Goal: Information Seeking & Learning: Learn about a topic

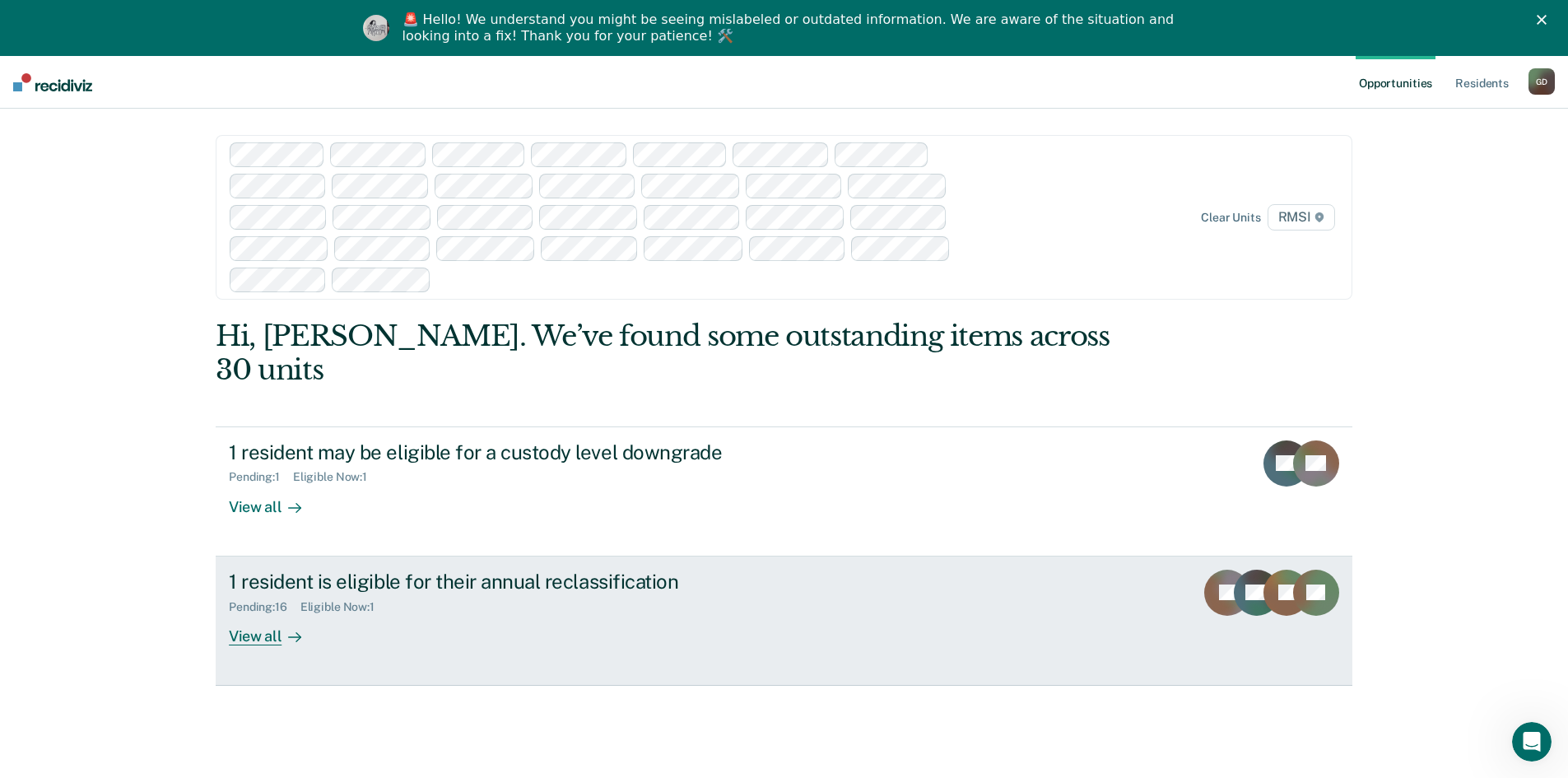
click at [257, 614] on div "View all" at bounding box center [275, 629] width 92 height 32
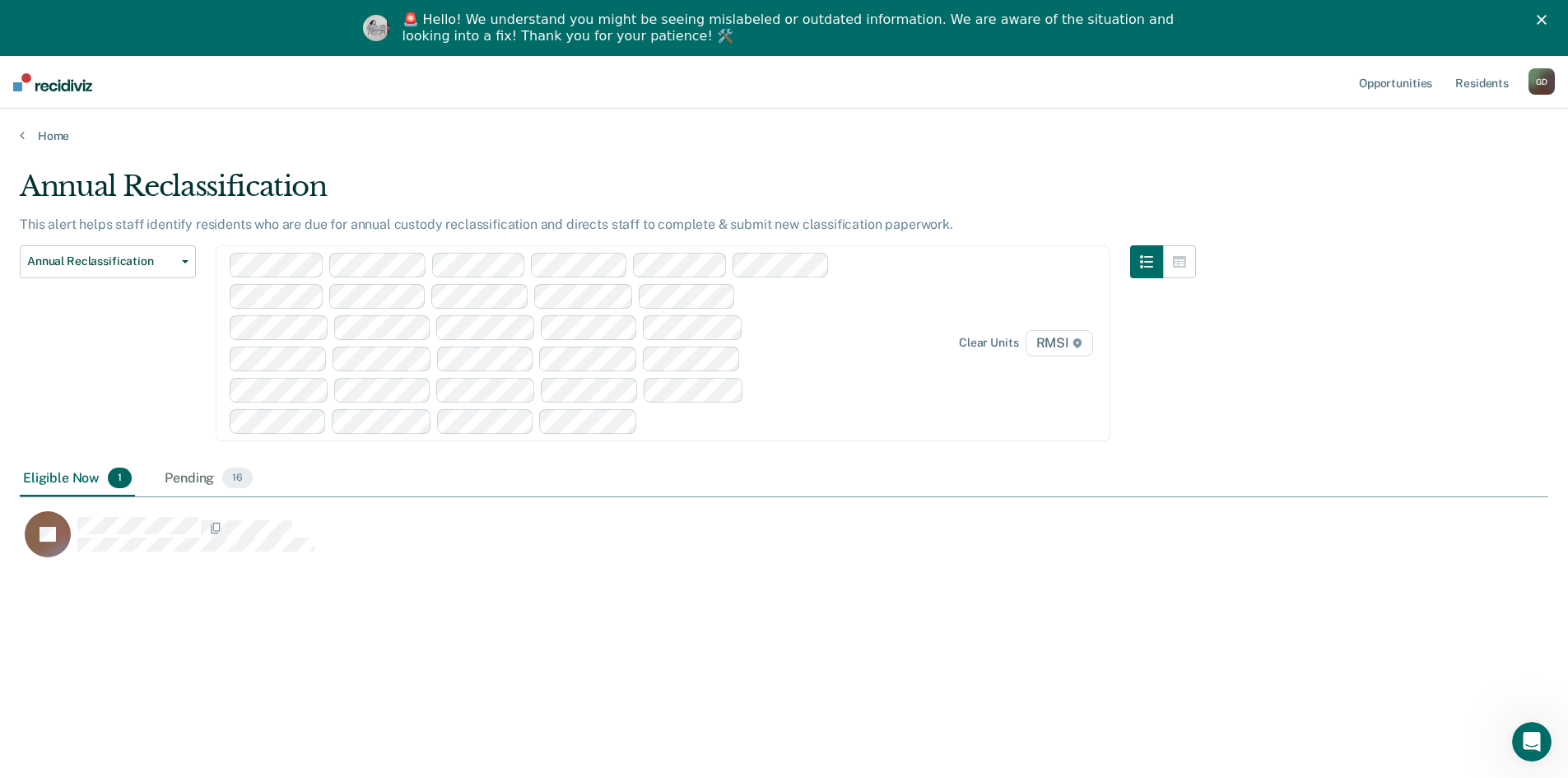
scroll to position [528, 1516]
click at [211, 477] on div "Pending 16" at bounding box center [208, 480] width 95 height 37
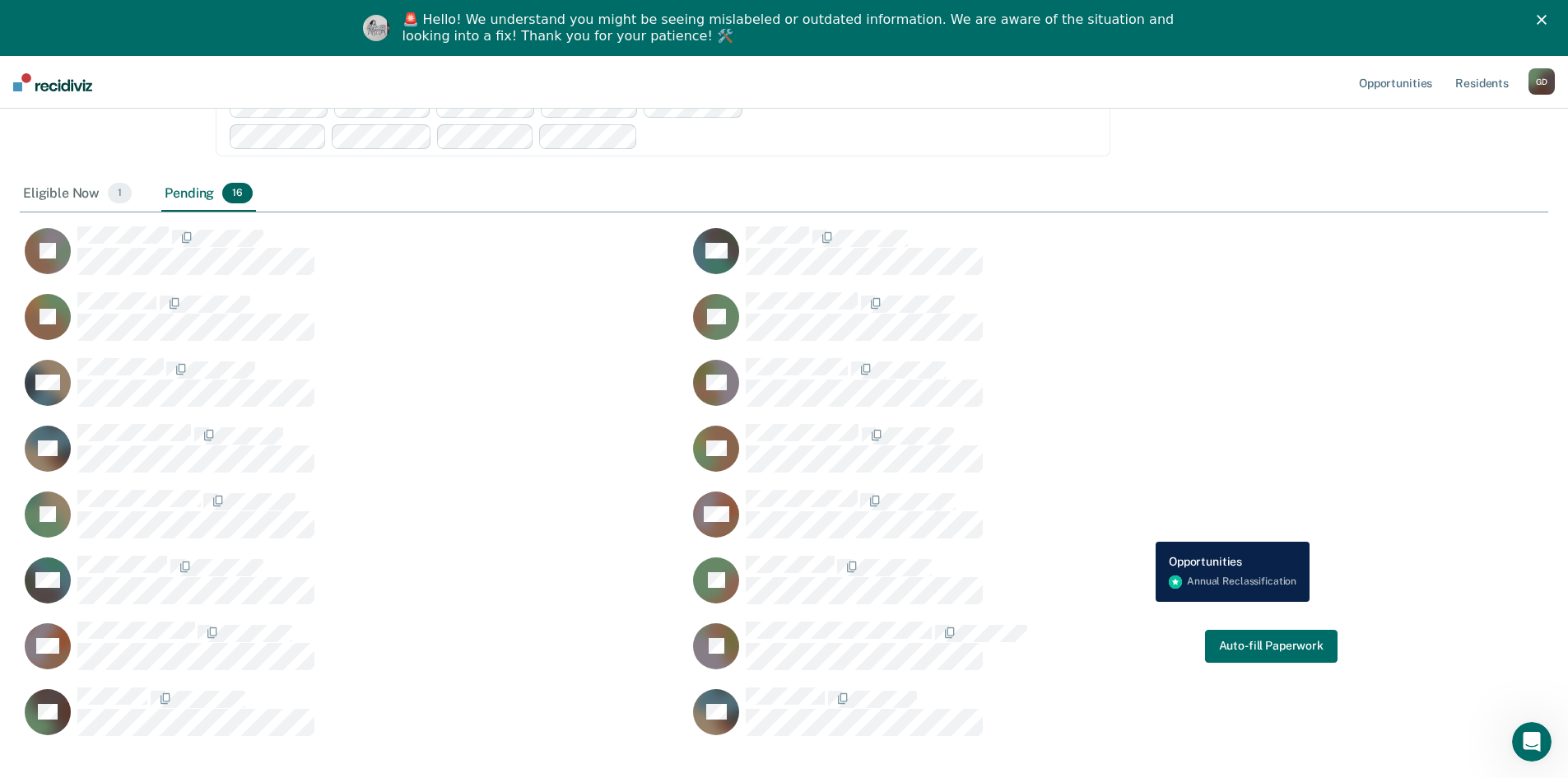
scroll to position [49, 0]
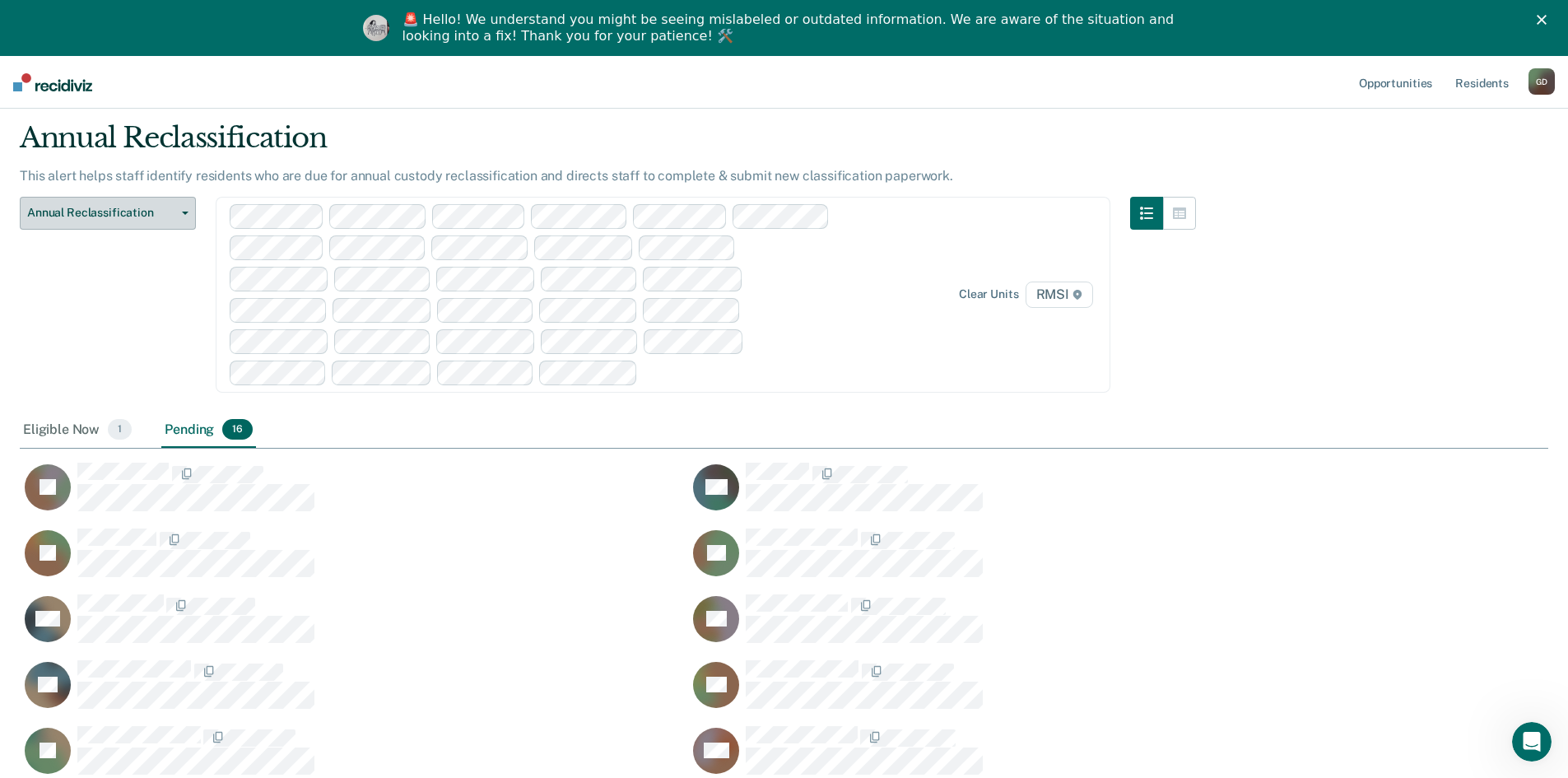
click at [68, 225] on button "Annual Reclassification" at bounding box center [108, 213] width 176 height 33
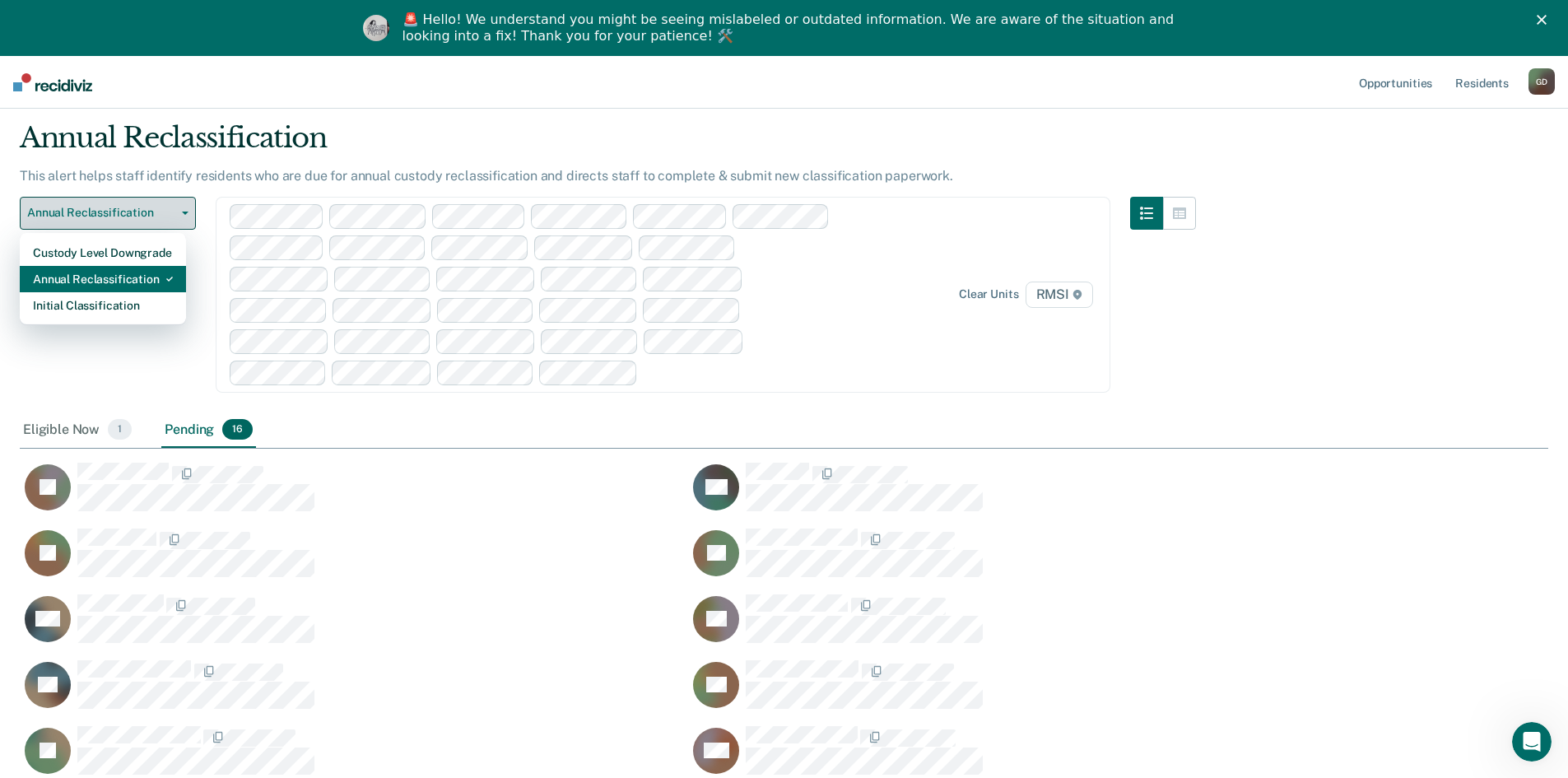
click at [86, 275] on div "Annual Reclassification" at bounding box center [103, 278] width 140 height 26
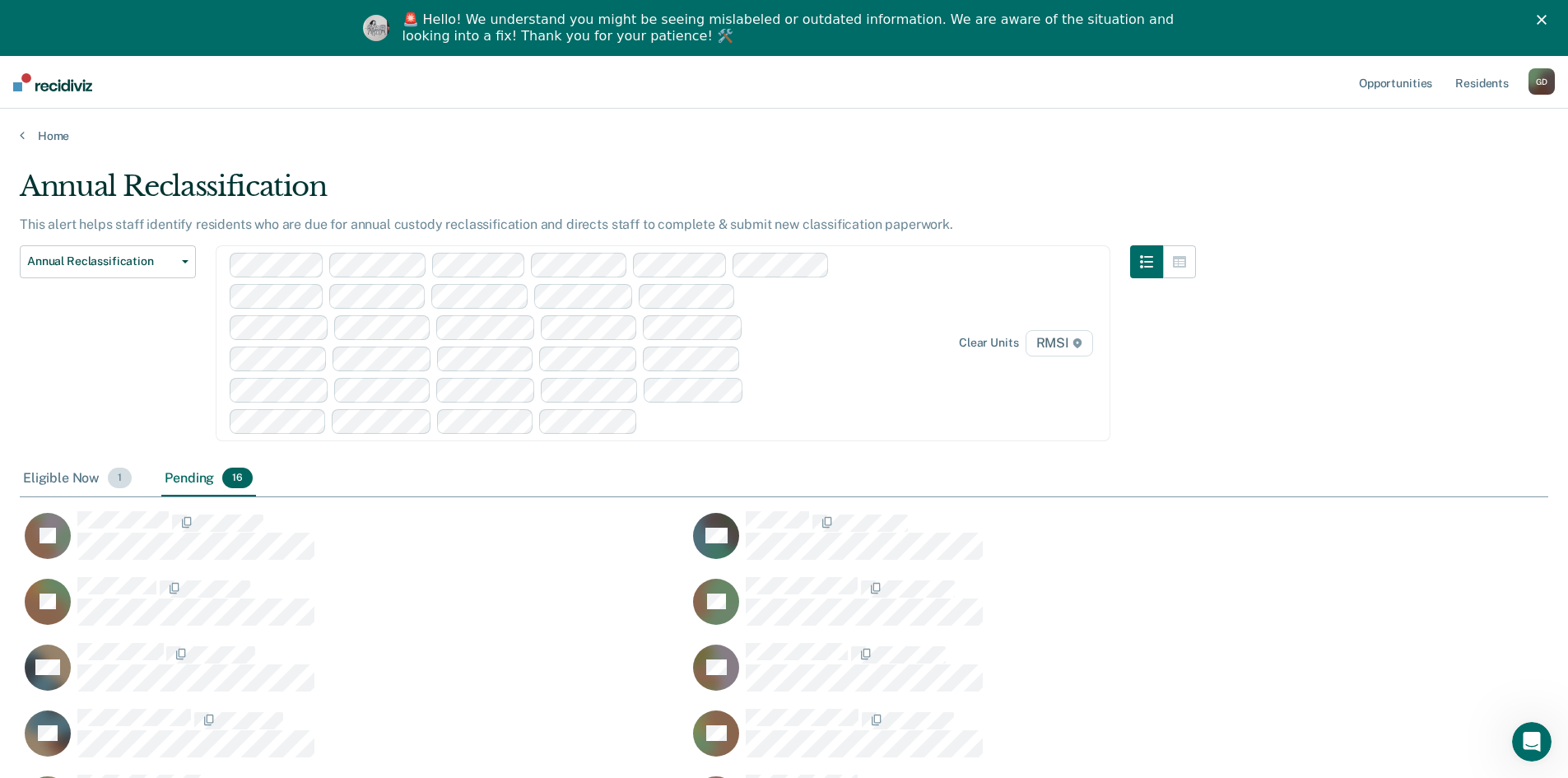
drag, startPoint x: 27, startPoint y: 468, endPoint x: 40, endPoint y: 478, distance: 16.4
click at [26, 468] on div "Eligible Now 1" at bounding box center [77, 480] width 115 height 37
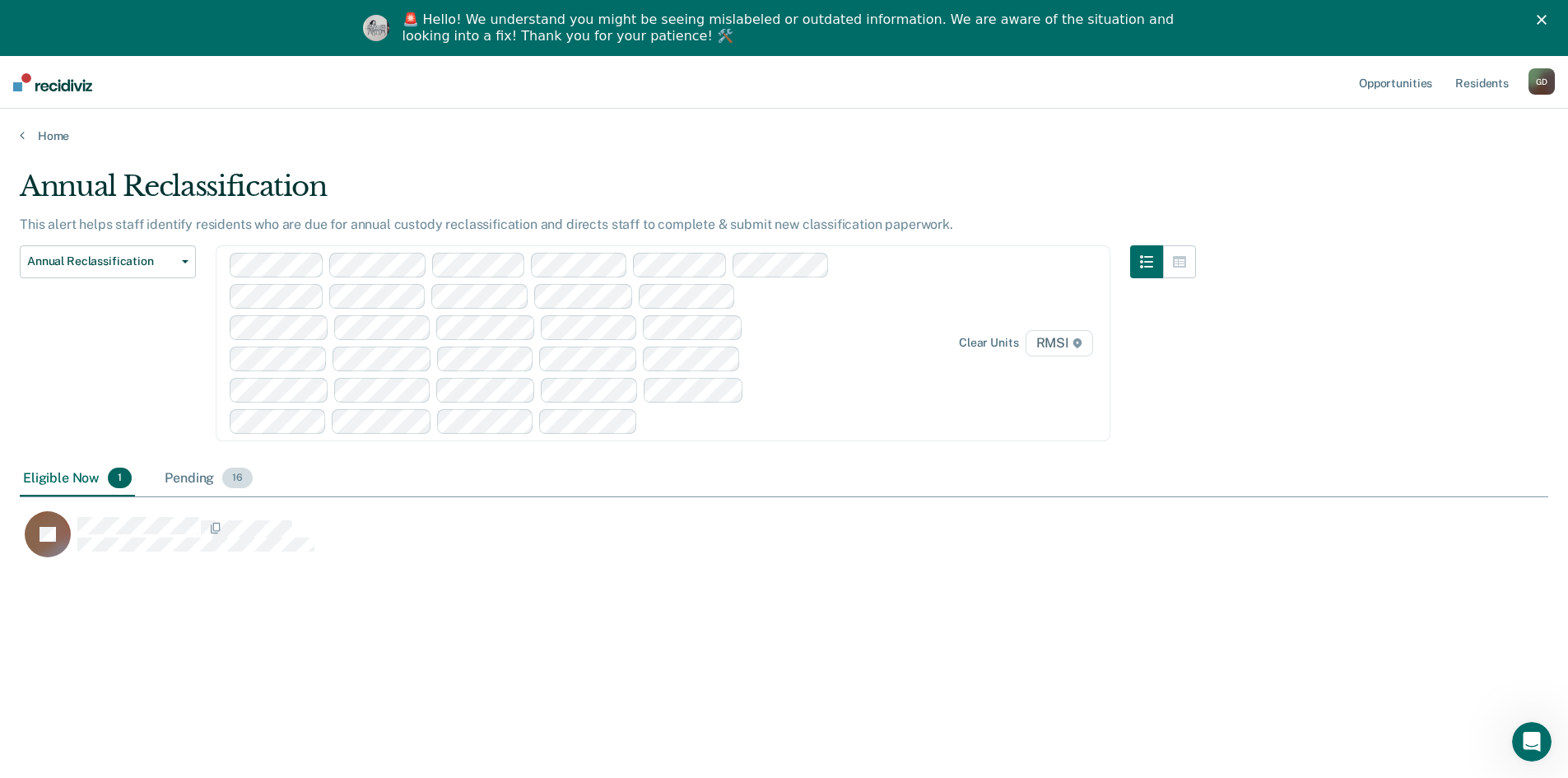
click at [185, 476] on div "Pending 16" at bounding box center [208, 480] width 95 height 37
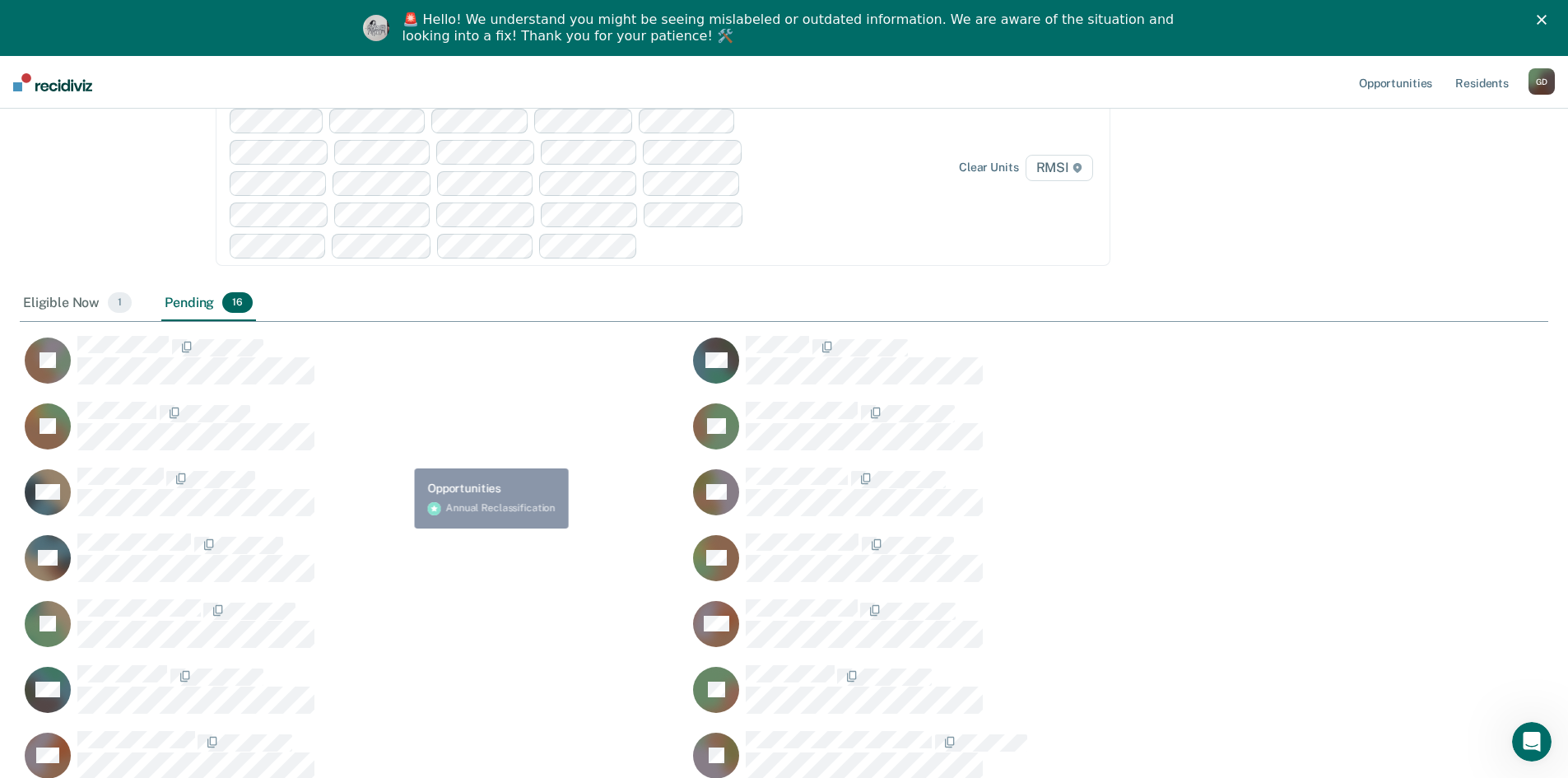
scroll to position [0, 0]
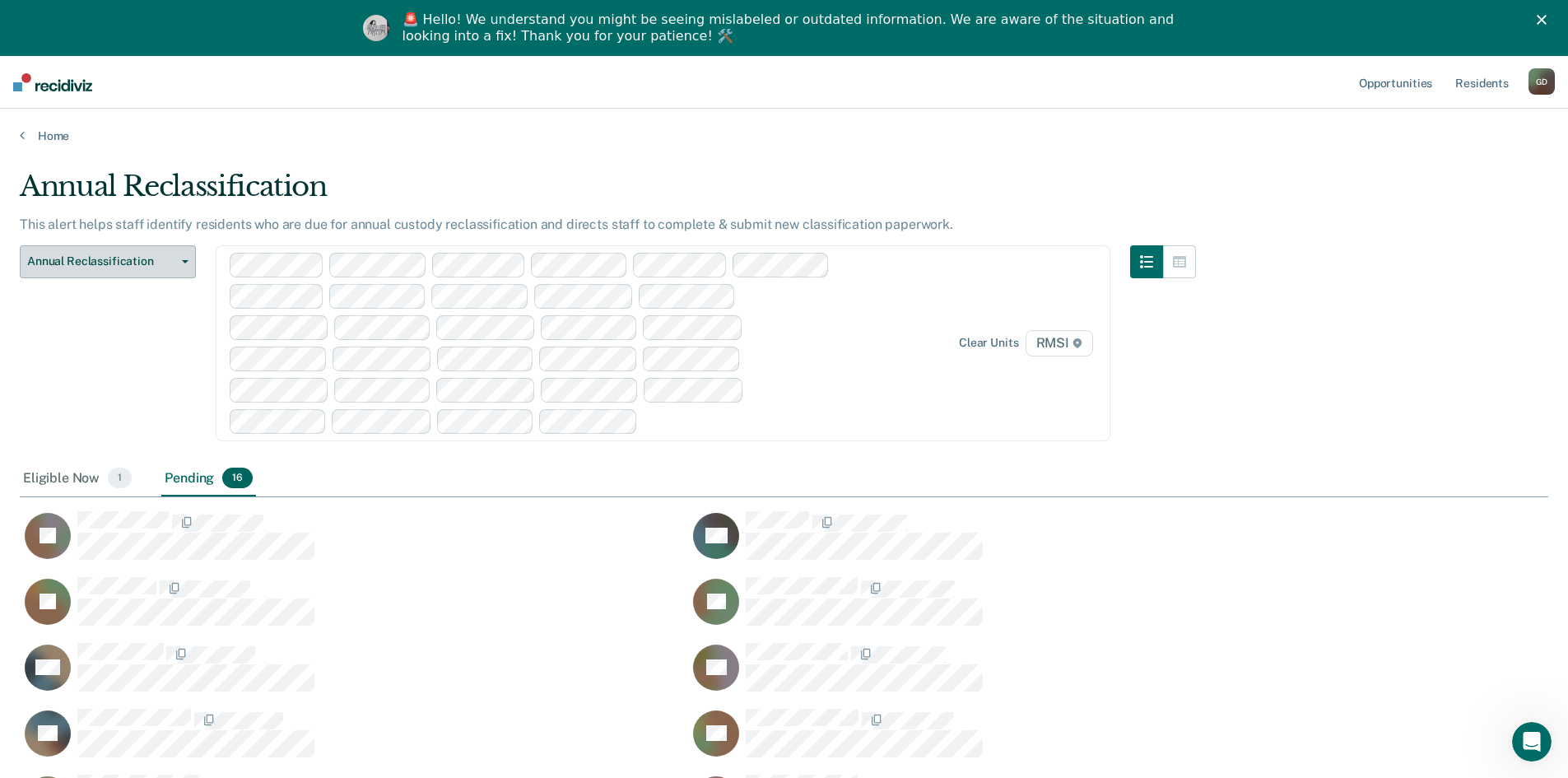
click at [125, 265] on span "Annual Reclassification" at bounding box center [101, 261] width 148 height 14
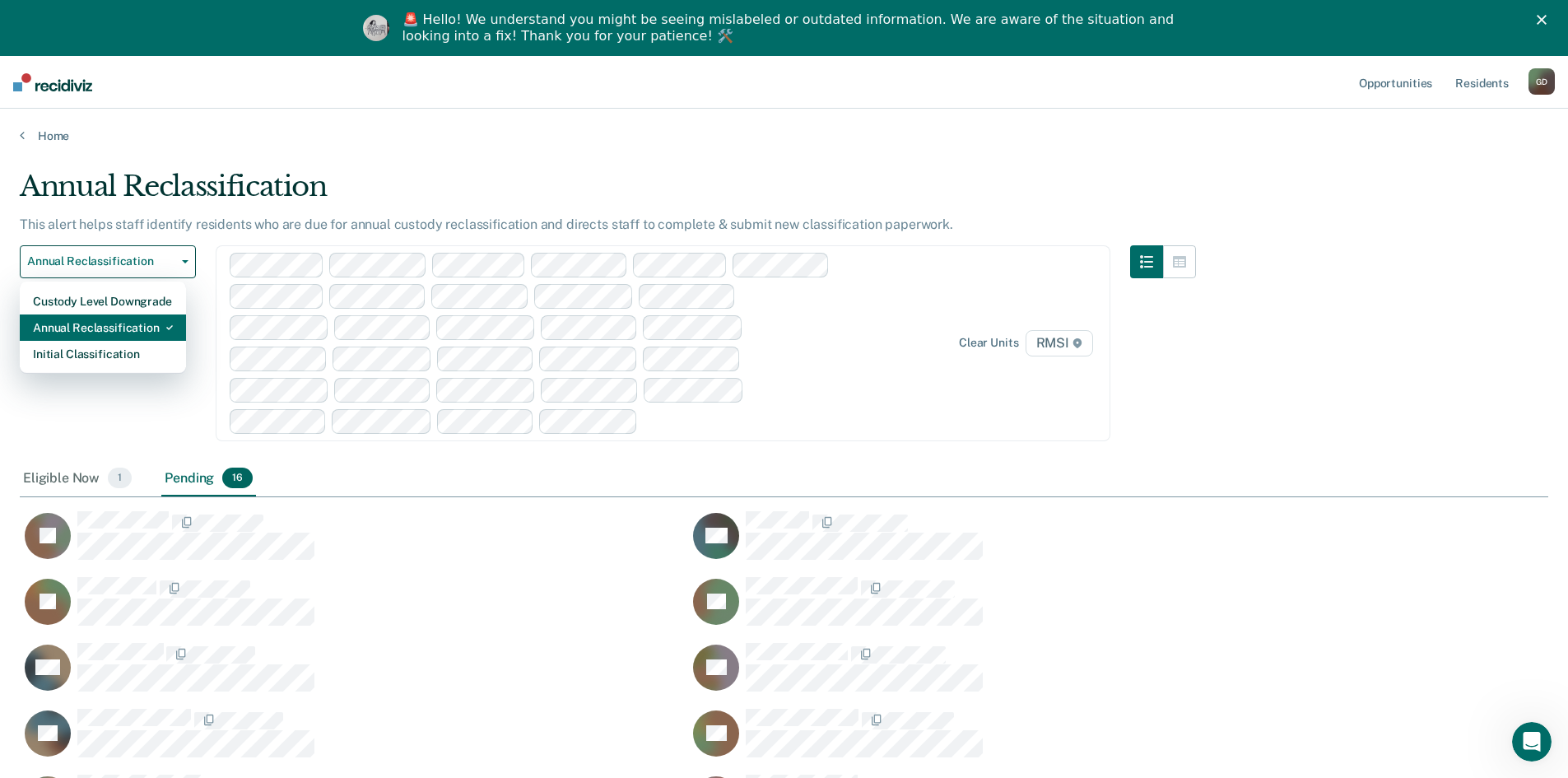
click at [118, 329] on div "Annual Reclassification" at bounding box center [103, 327] width 140 height 26
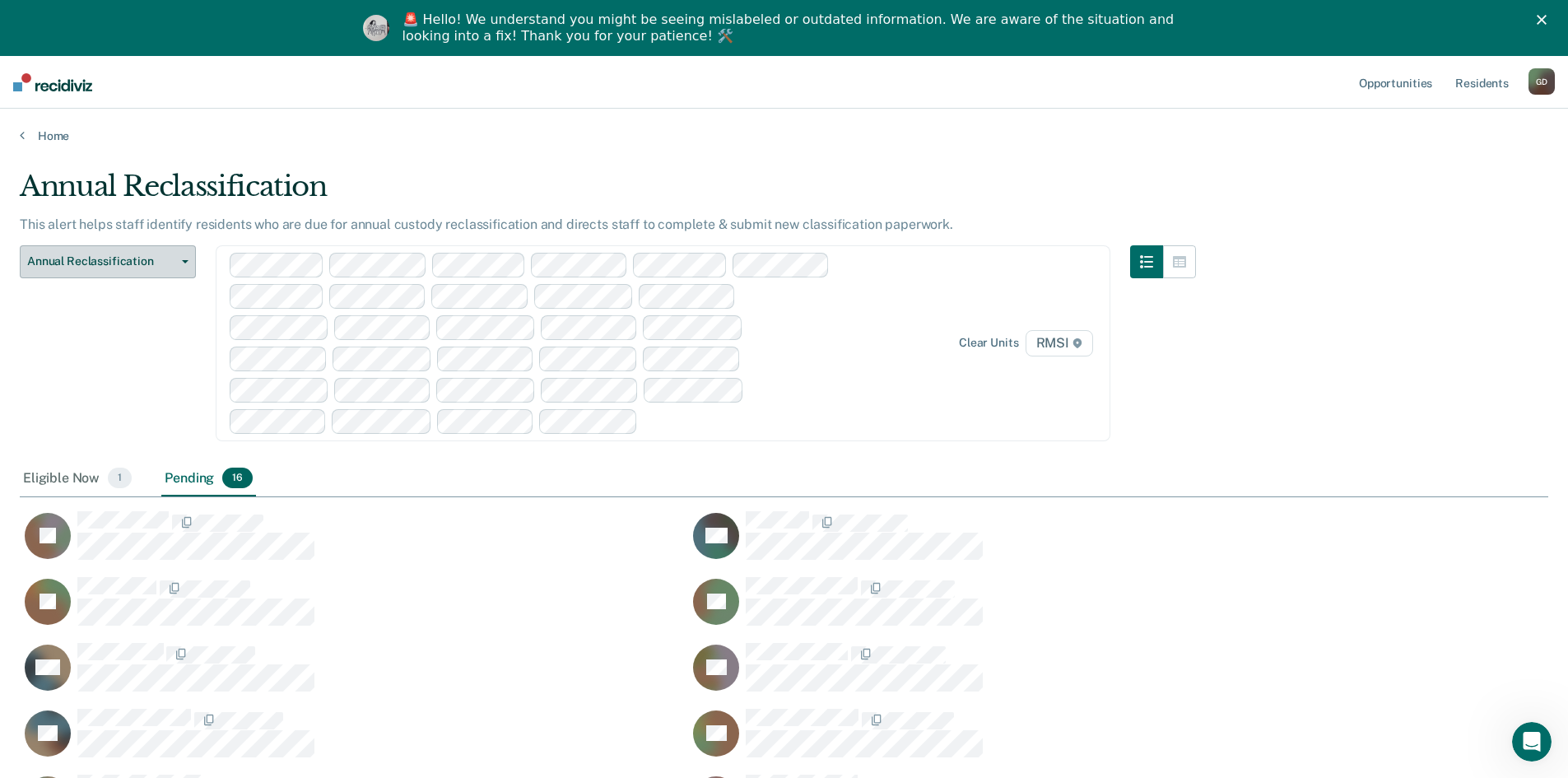
click at [144, 265] on span "Annual Reclassification" at bounding box center [101, 261] width 148 height 14
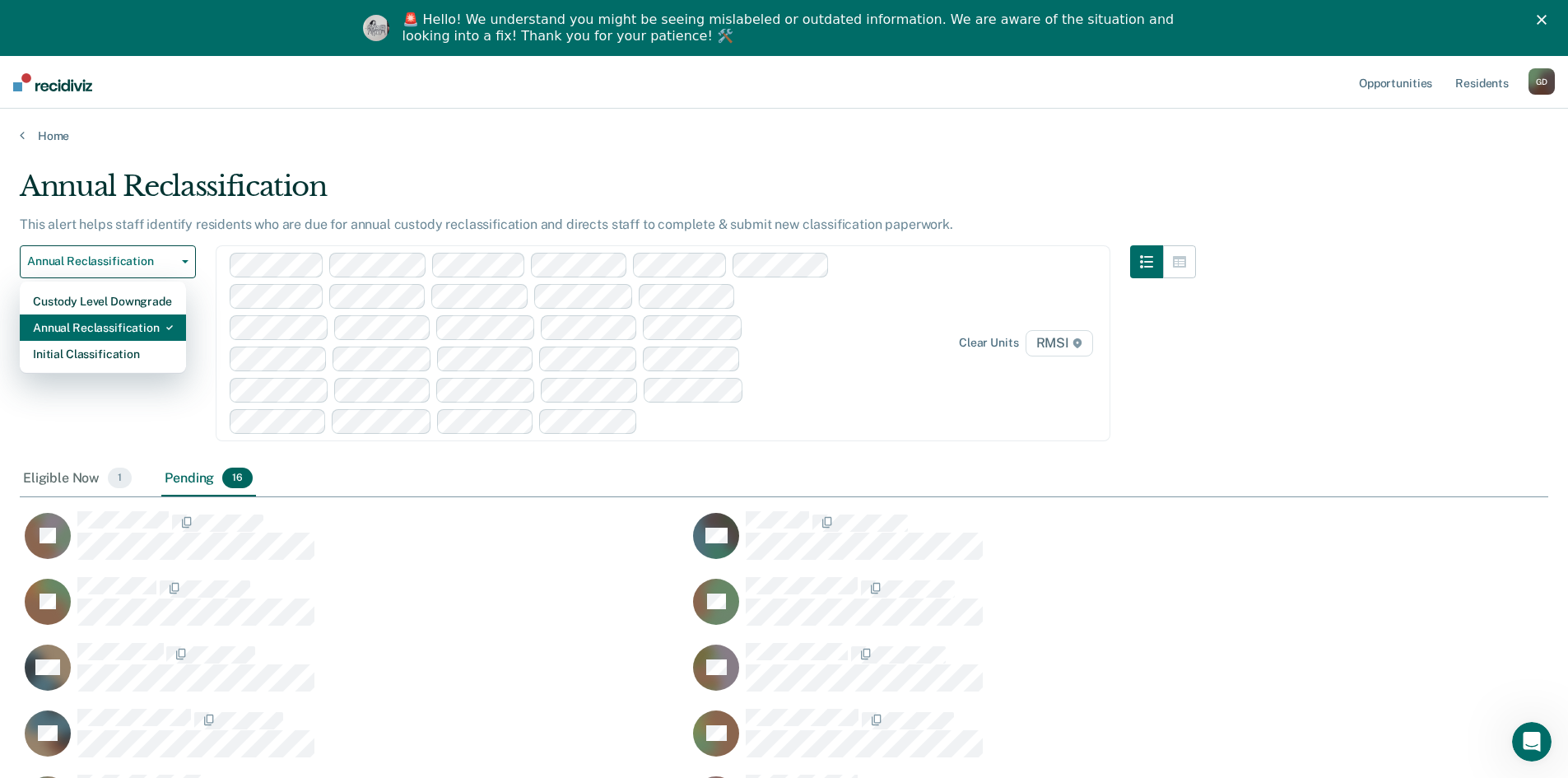
click at [135, 335] on div "Annual Reclassification" at bounding box center [103, 327] width 140 height 26
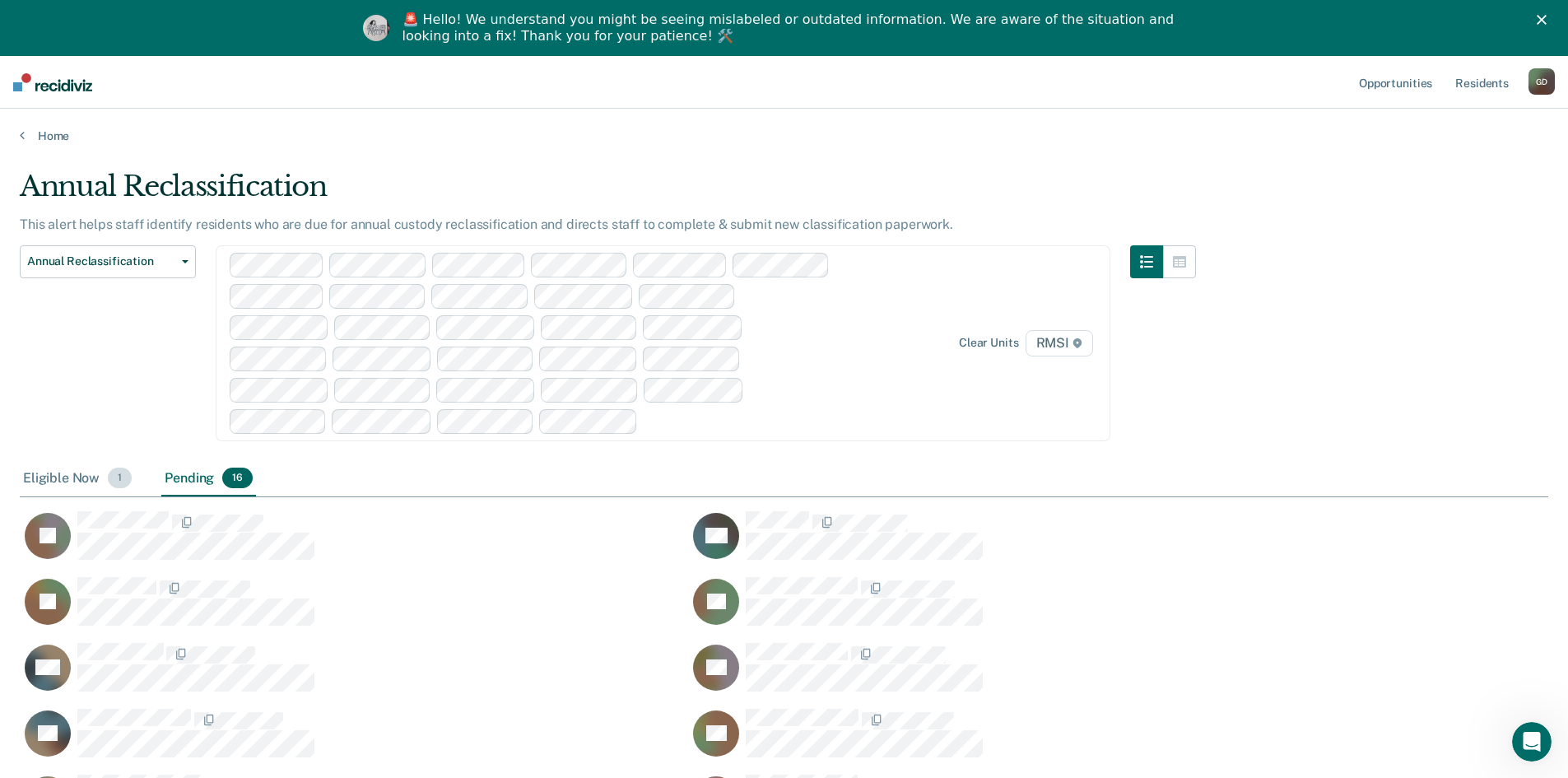
drag, startPoint x: 61, startPoint y: 471, endPoint x: 70, endPoint y: 480, distance: 12.7
click at [61, 473] on div "Eligible Now 1" at bounding box center [77, 480] width 115 height 37
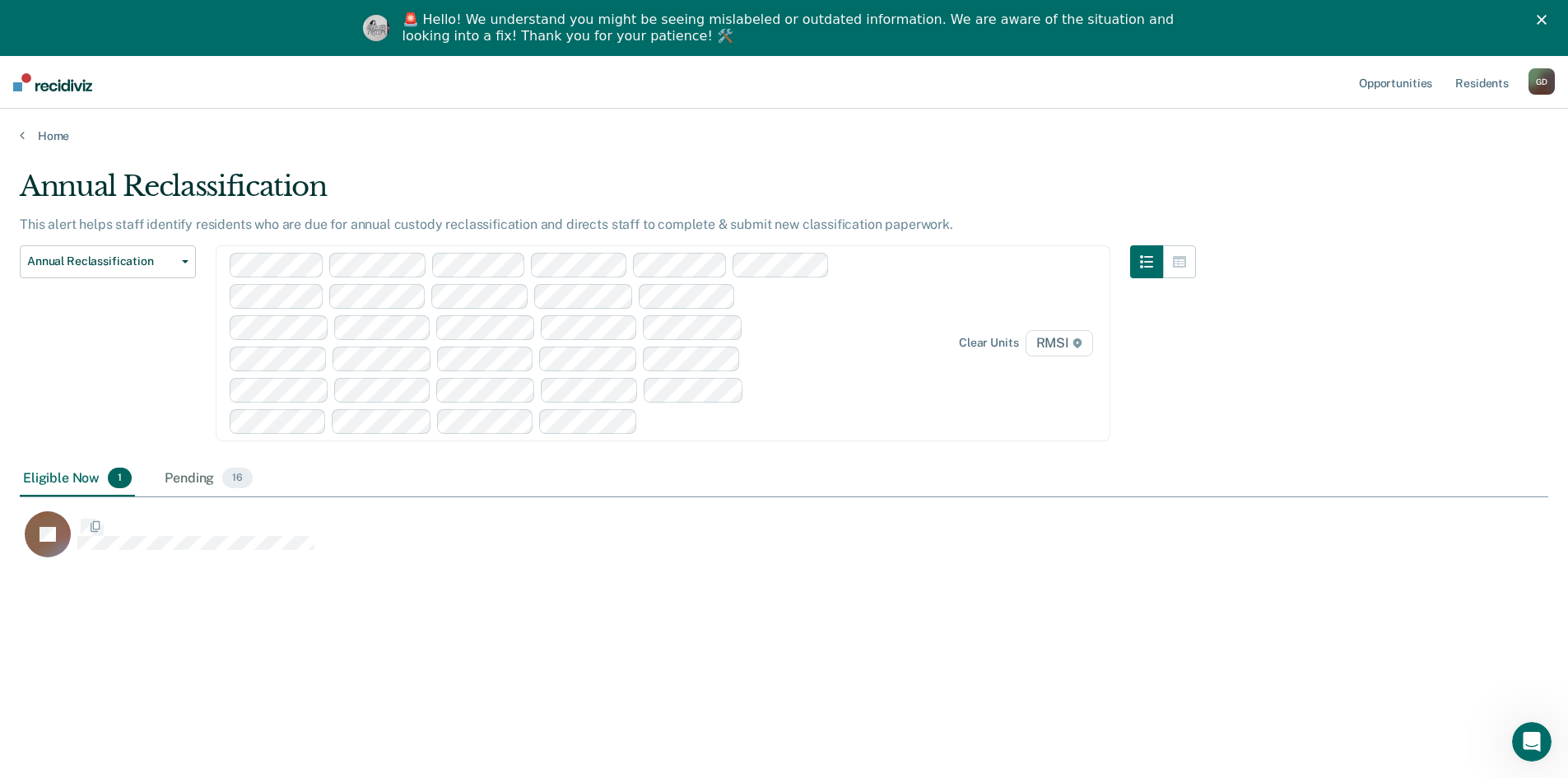
scroll to position [528, 1516]
click at [199, 473] on div "Pending 16" at bounding box center [208, 480] width 95 height 37
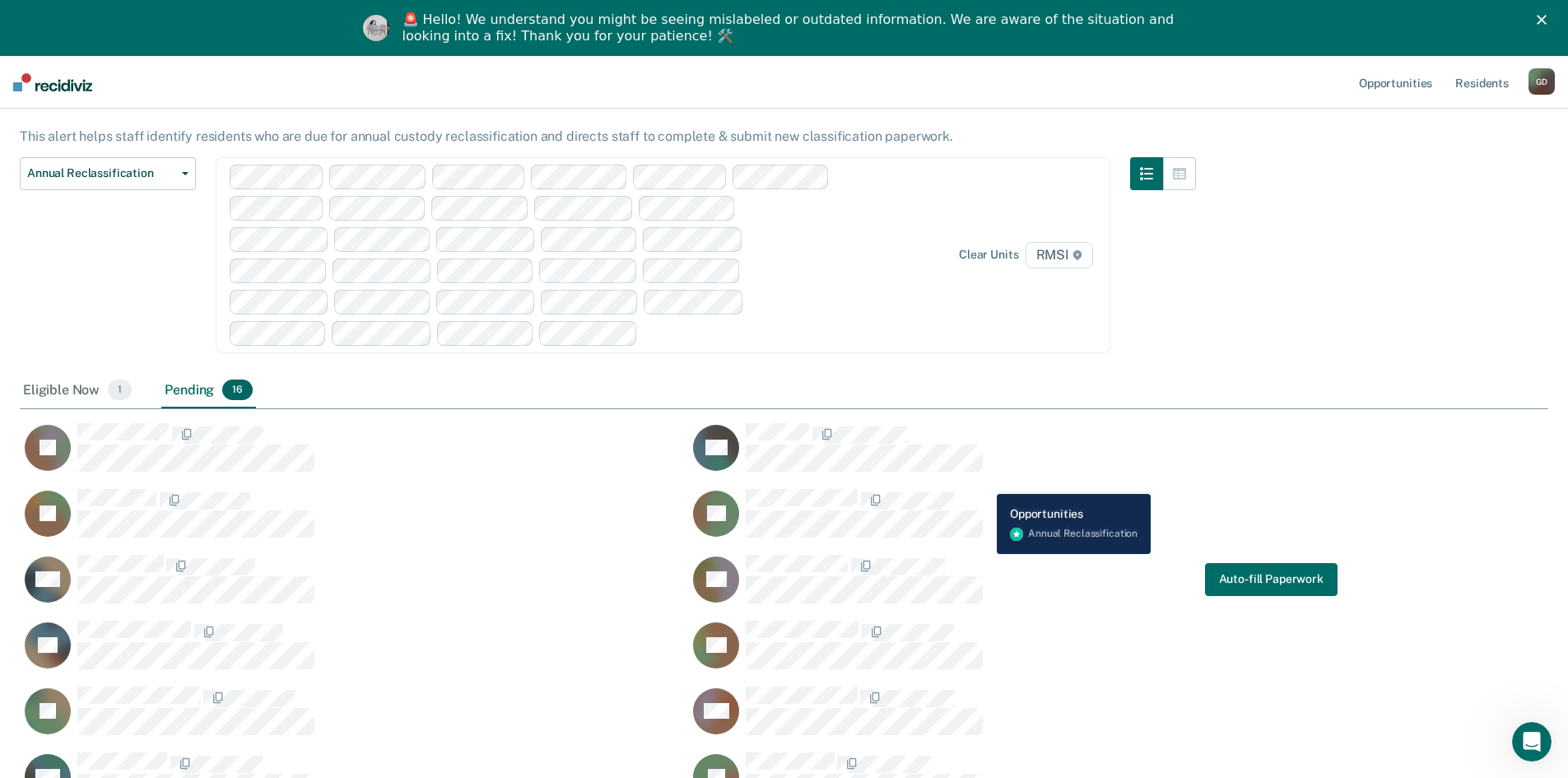
scroll to position [0, 0]
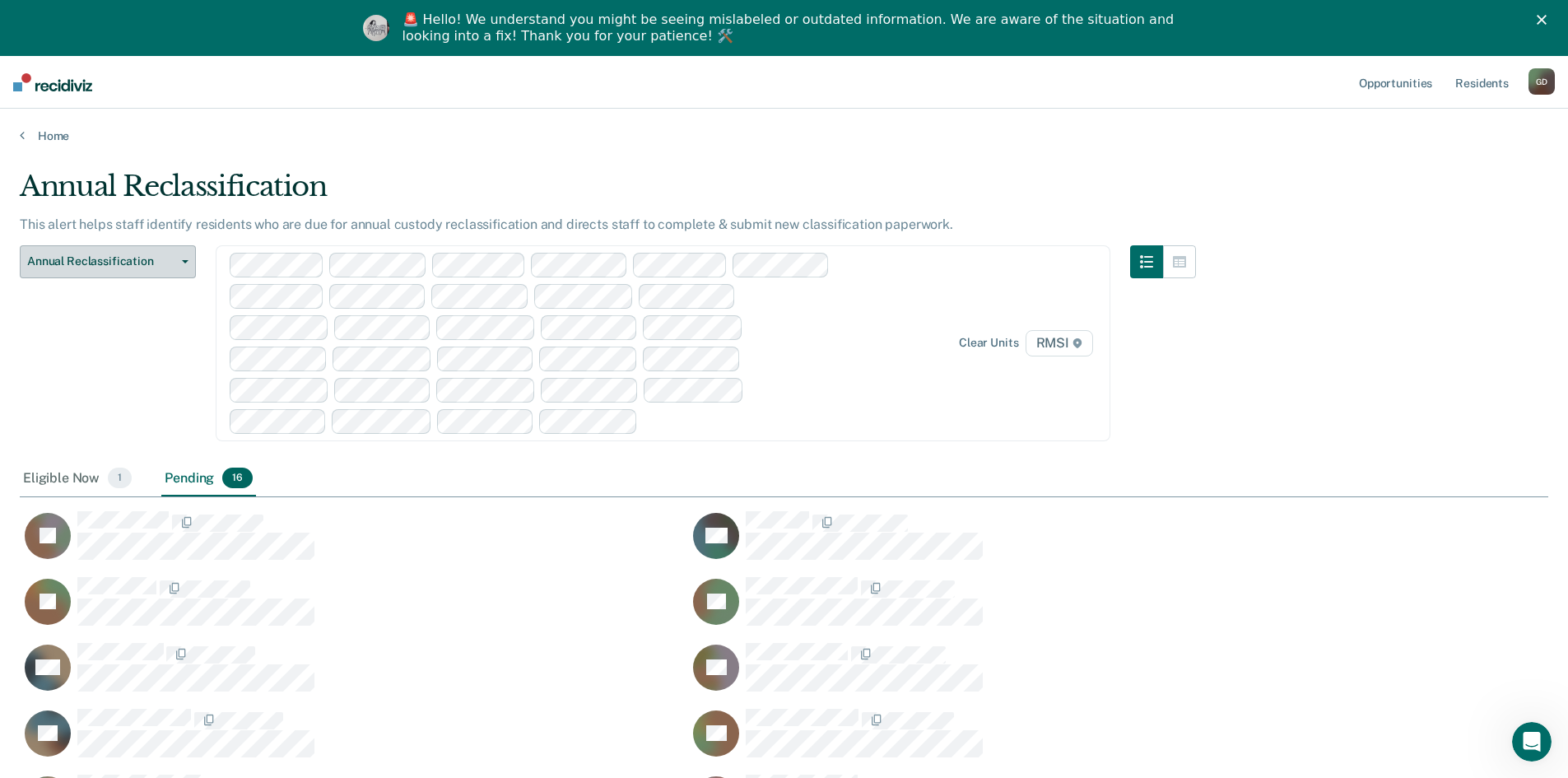
click at [182, 258] on button "Annual Reclassification" at bounding box center [108, 262] width 176 height 33
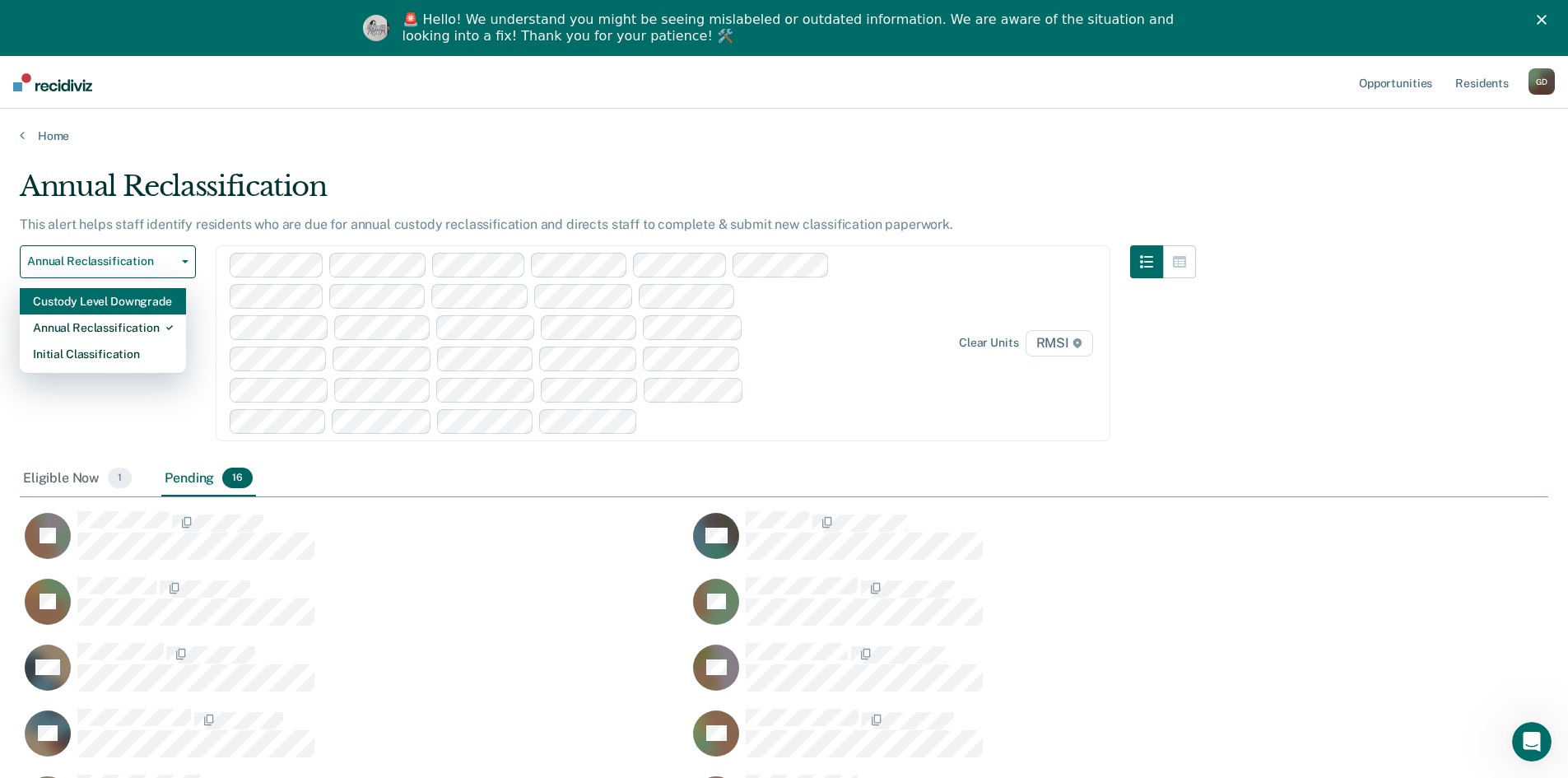
click at [148, 298] on div "Custody Level Downgrade" at bounding box center [103, 301] width 140 height 26
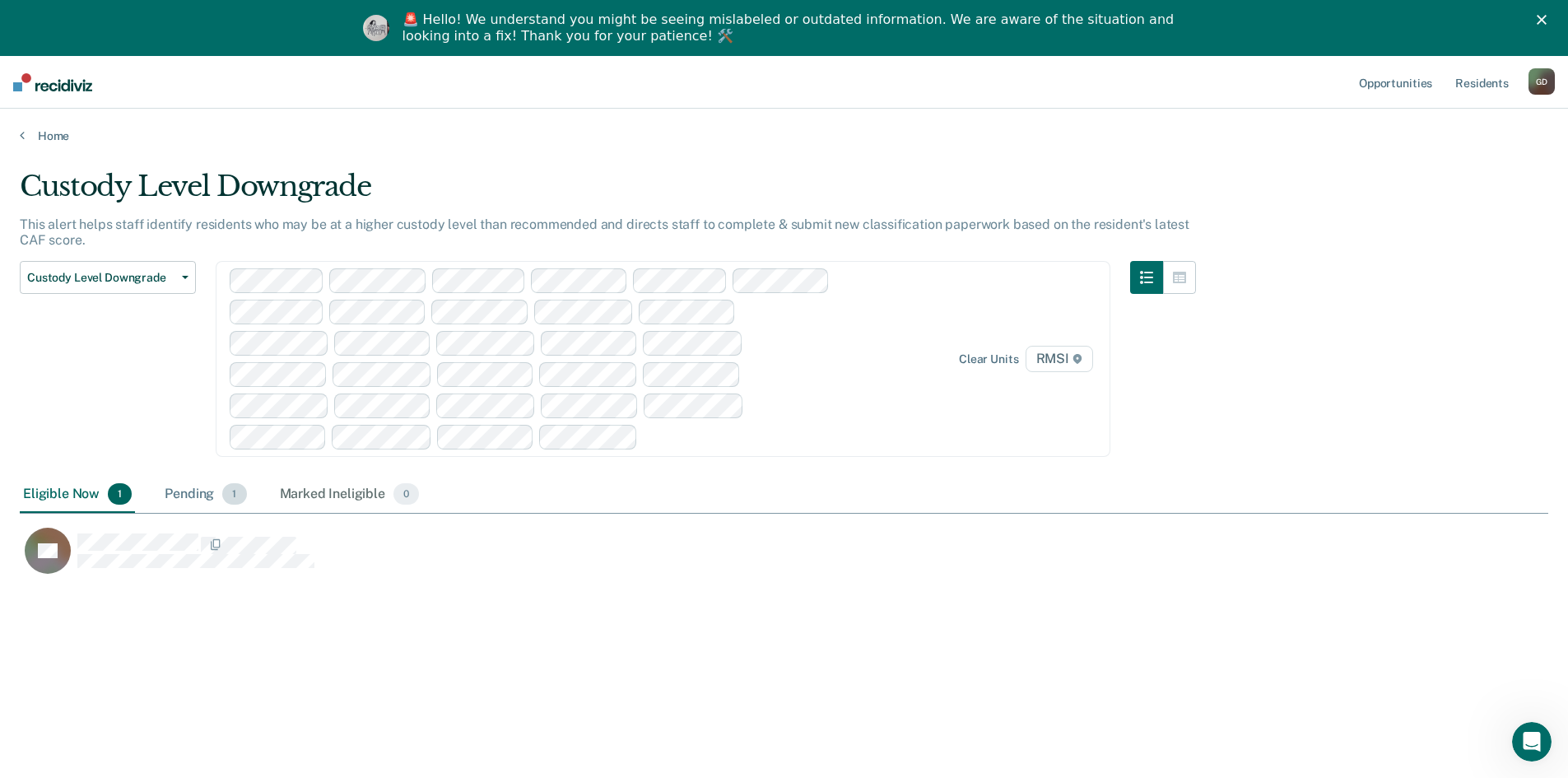
click at [210, 498] on div "Pending 1" at bounding box center [204, 495] width 88 height 37
click at [349, 493] on div "Marked Ineligible 0" at bounding box center [350, 495] width 146 height 37
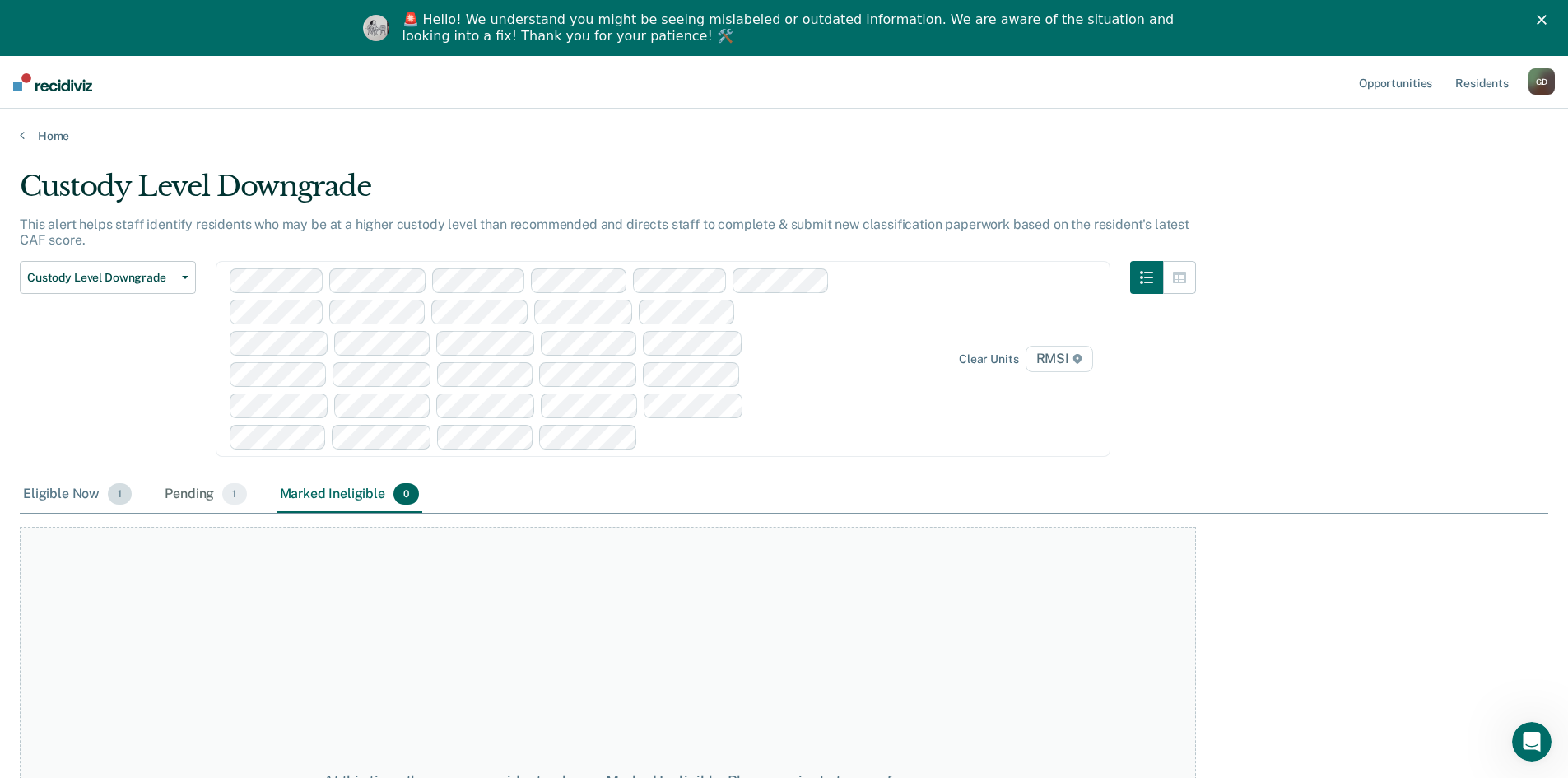
click at [65, 491] on div "Eligible Now 1" at bounding box center [77, 495] width 115 height 37
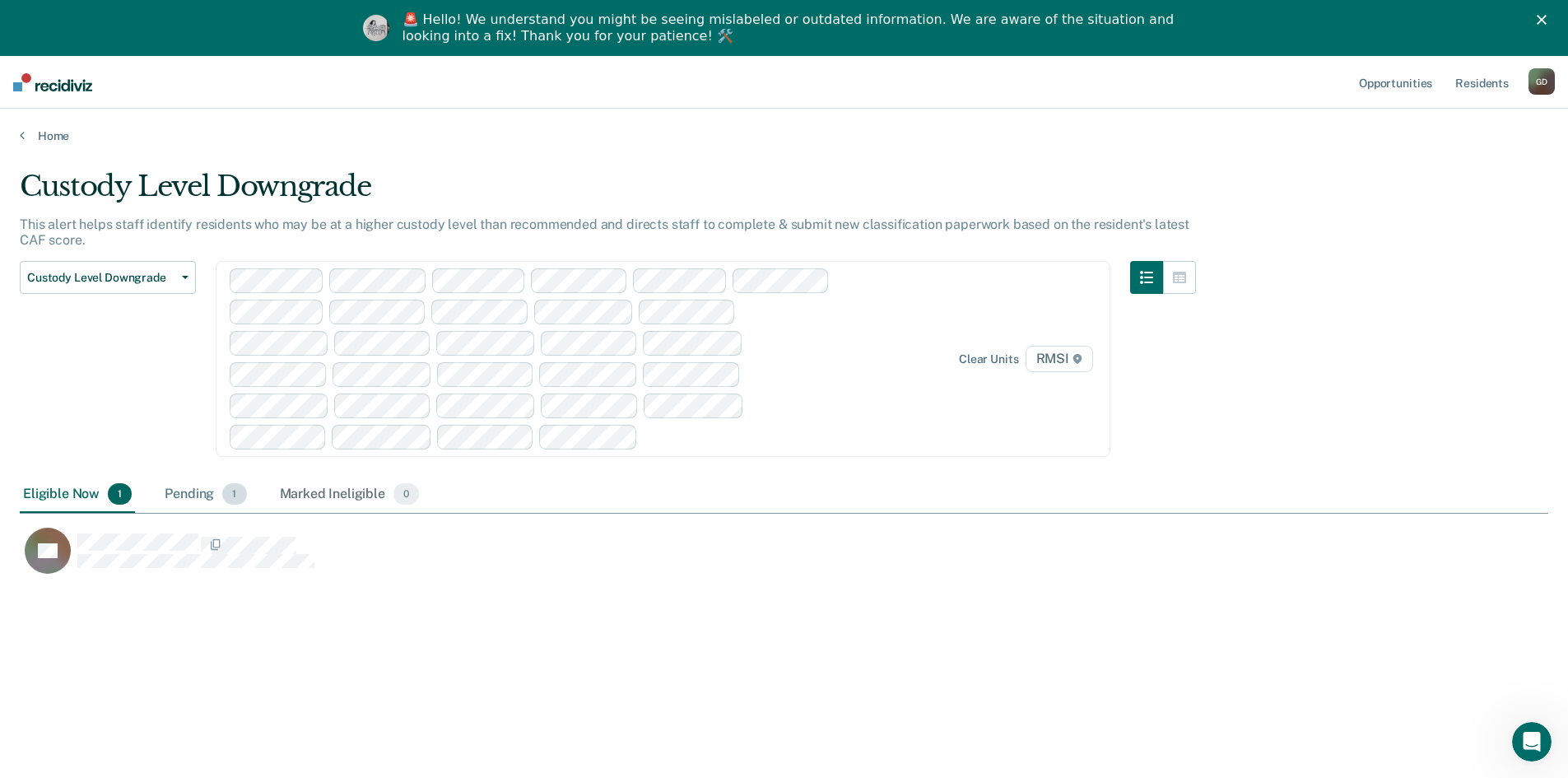
click at [192, 496] on div "Pending 1" at bounding box center [204, 495] width 88 height 37
